Goal: Information Seeking & Learning: Learn about a topic

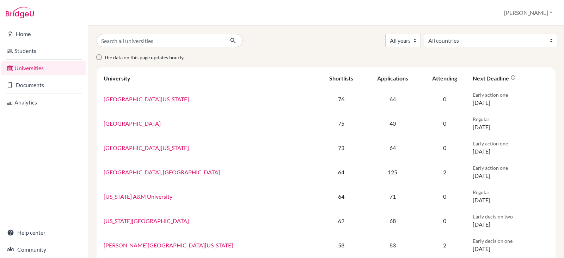
click at [136, 41] on input "Search all universities" at bounding box center [161, 40] width 128 height 13
type input "[US_STATE][GEOGRAPHIC_DATA]"
click at [224, 34] on button "submit" at bounding box center [233, 40] width 19 height 13
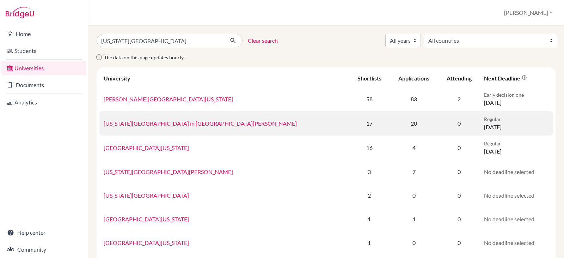
click at [142, 124] on link "[US_STATE][GEOGRAPHIC_DATA] in [GEOGRAPHIC_DATA][PERSON_NAME]" at bounding box center [200, 123] width 193 height 7
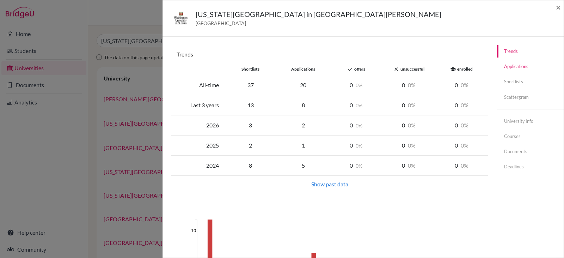
click at [514, 66] on link "Applications" at bounding box center [530, 66] width 67 height 12
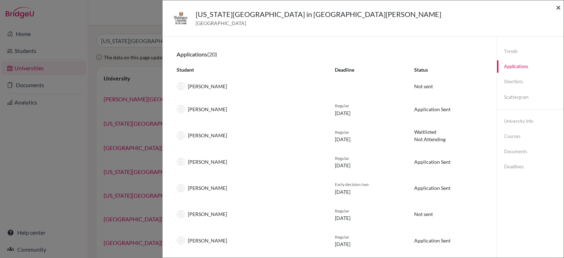
click at [559, 7] on span "×" at bounding box center [558, 7] width 5 height 10
